Goal: Browse casually

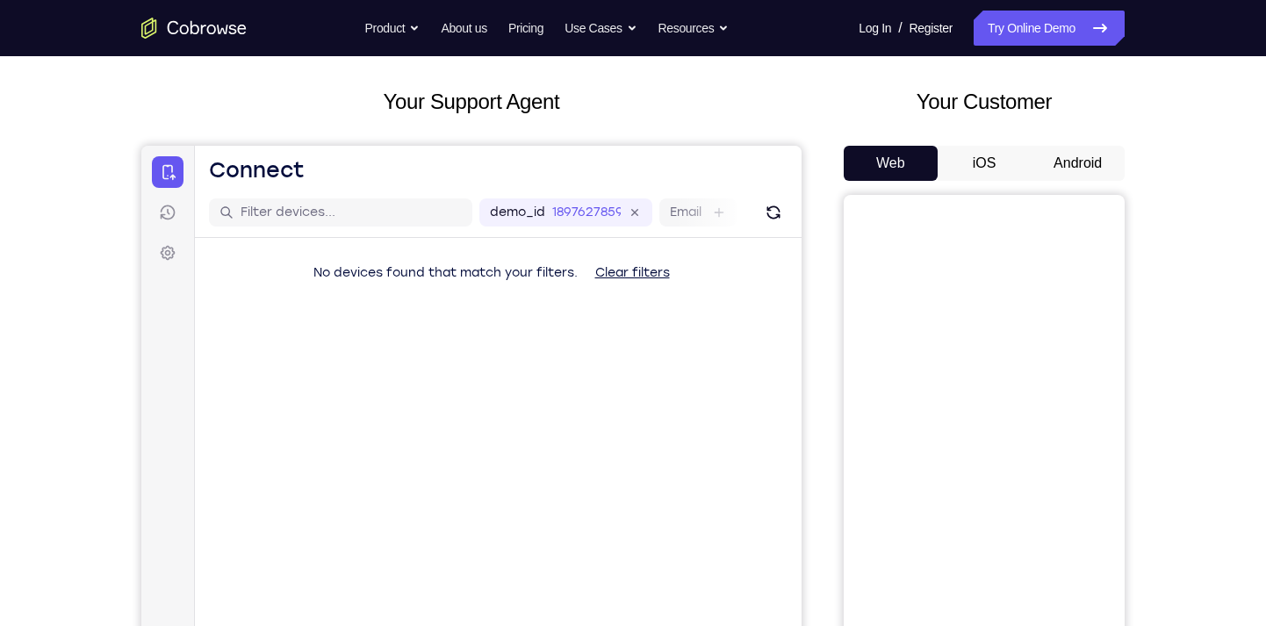
scroll to position [82, 0]
click at [1092, 162] on button "Android" at bounding box center [1078, 164] width 94 height 35
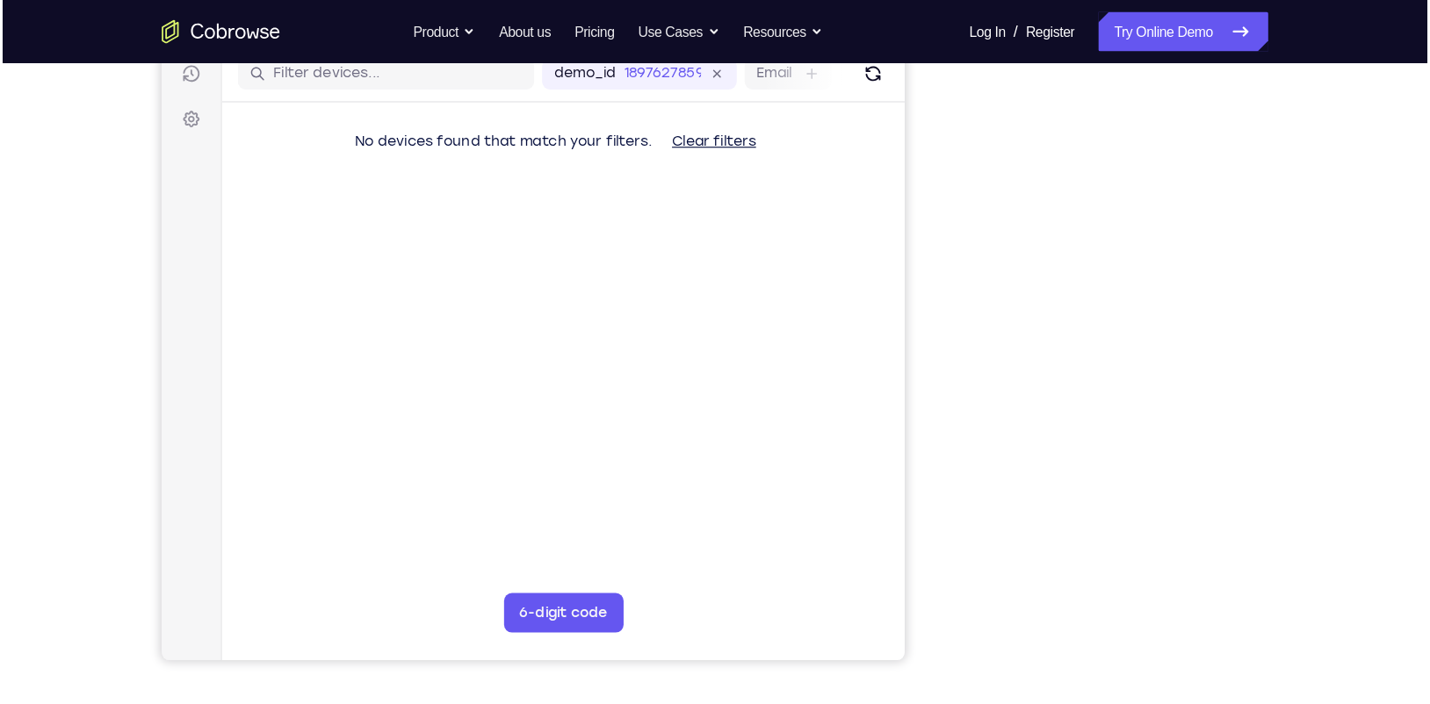
scroll to position [229, 0]
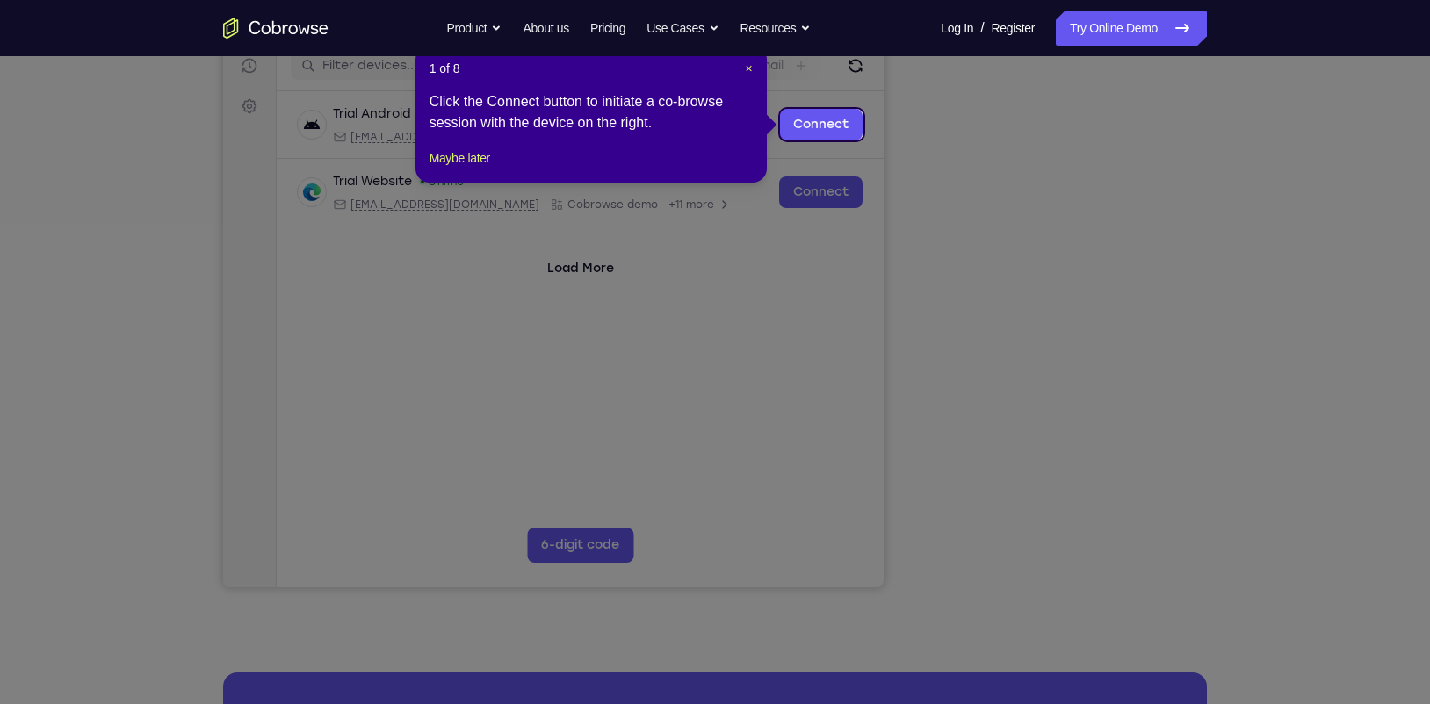
drag, startPoint x: 1137, startPoint y: 292, endPoint x: 1194, endPoint y: 363, distance: 91.2
click at [995, 115] on icon at bounding box center [723, 352] width 1446 height 704
click at [748, 68] on span "×" at bounding box center [748, 68] width 7 height 14
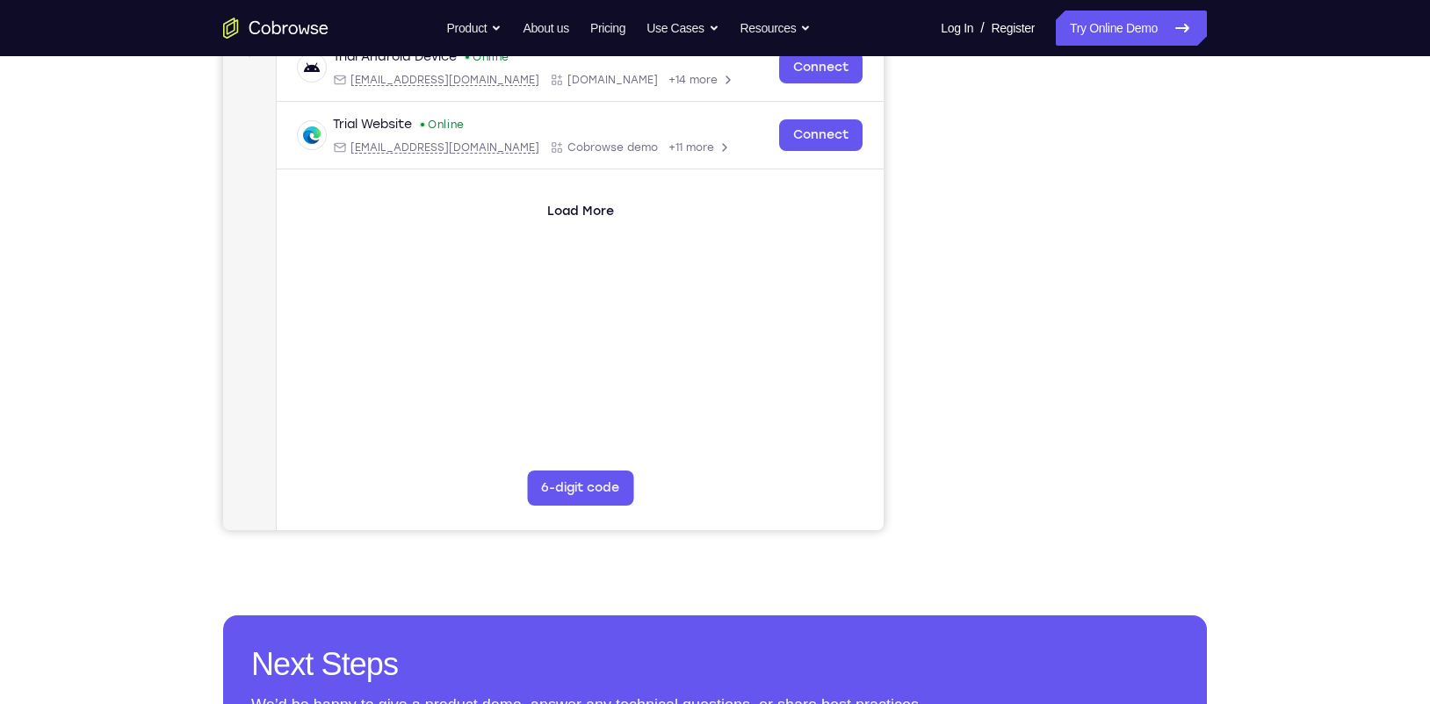
scroll to position [261, 0]
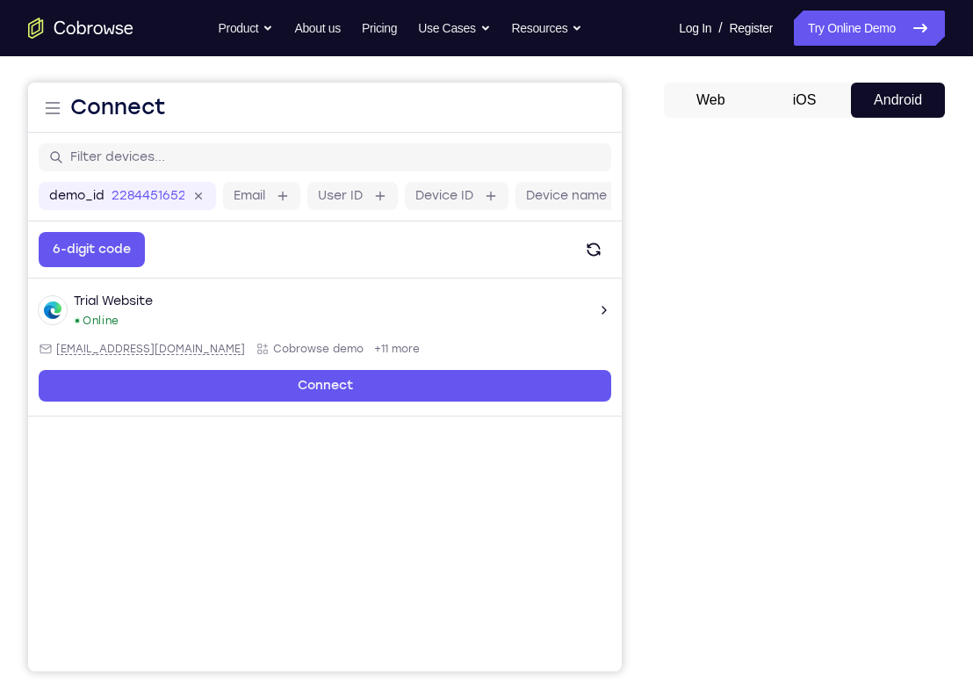
scroll to position [148, 0]
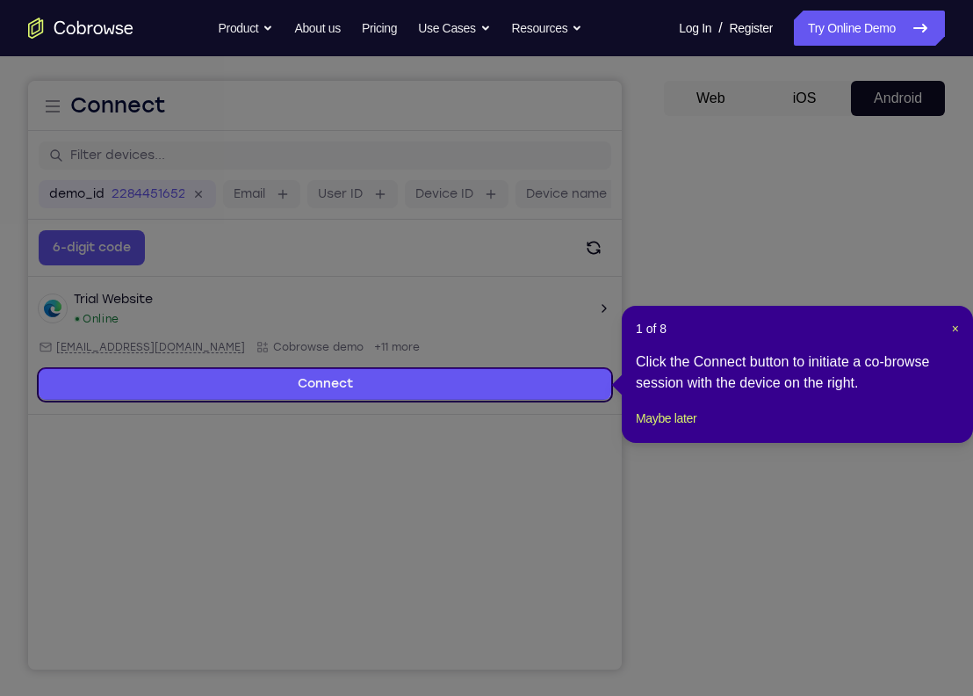
click at [949, 329] on header "1 of 8 ×" at bounding box center [797, 329] width 323 height 18
click at [954, 329] on span "×" at bounding box center [955, 328] width 7 height 14
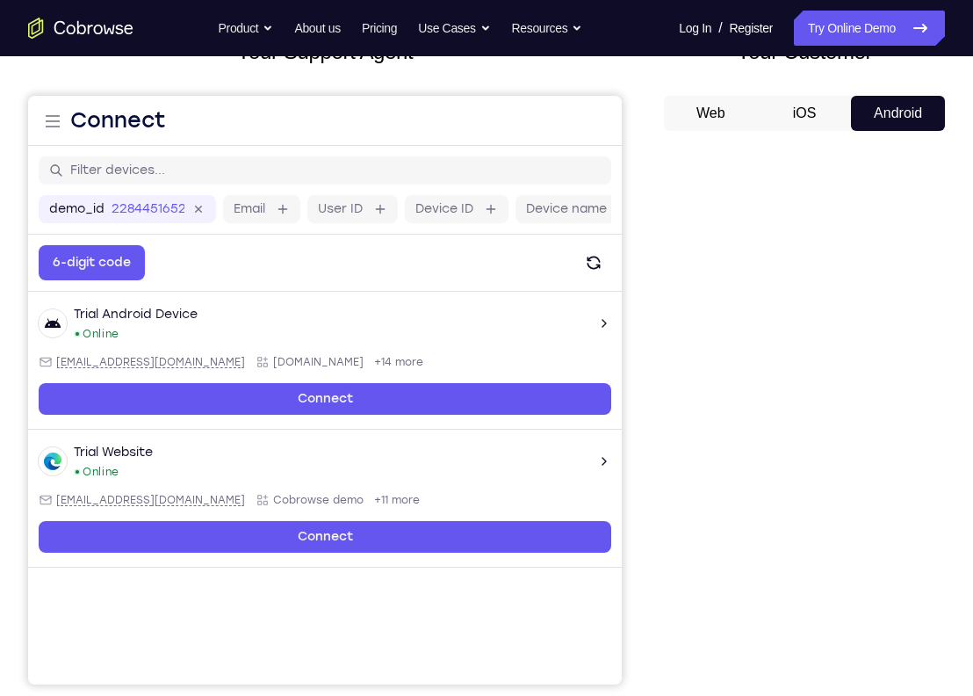
scroll to position [123, 0]
